Goal: Task Accomplishment & Management: Manage account settings

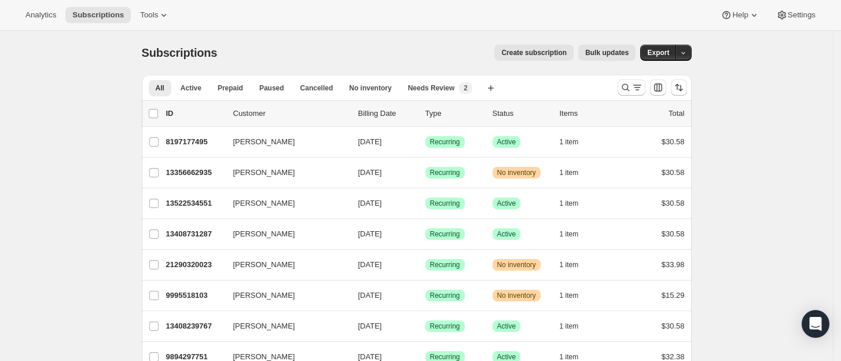
click at [250, 9] on div "Analytics Subscriptions Tools Help Settings" at bounding box center [420, 15] width 841 height 31
